Goal: Navigation & Orientation: Go to known website

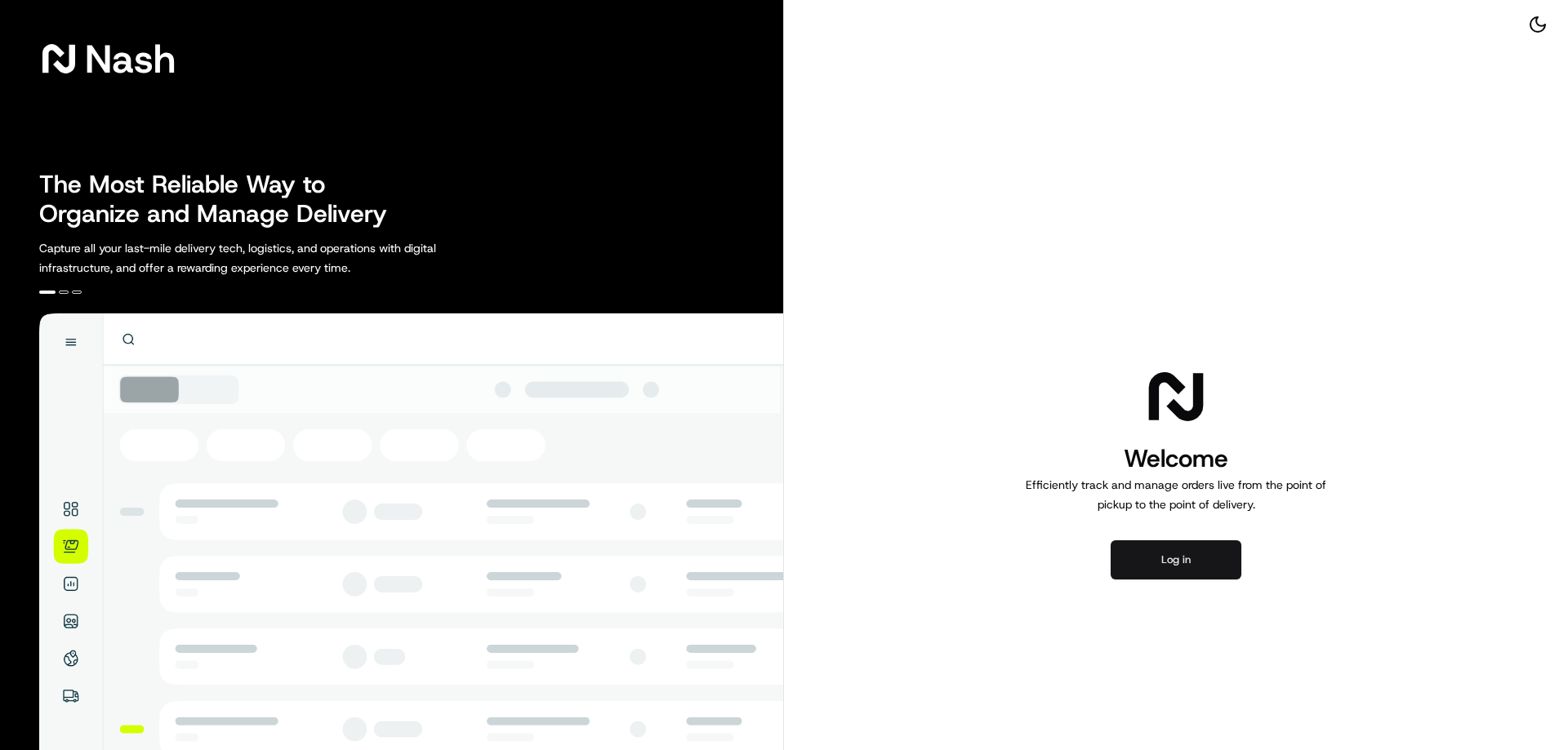
click at [1165, 561] on button "Log in" at bounding box center [1176, 559] width 130 height 39
